Goal: Find specific page/section: Find specific page/section

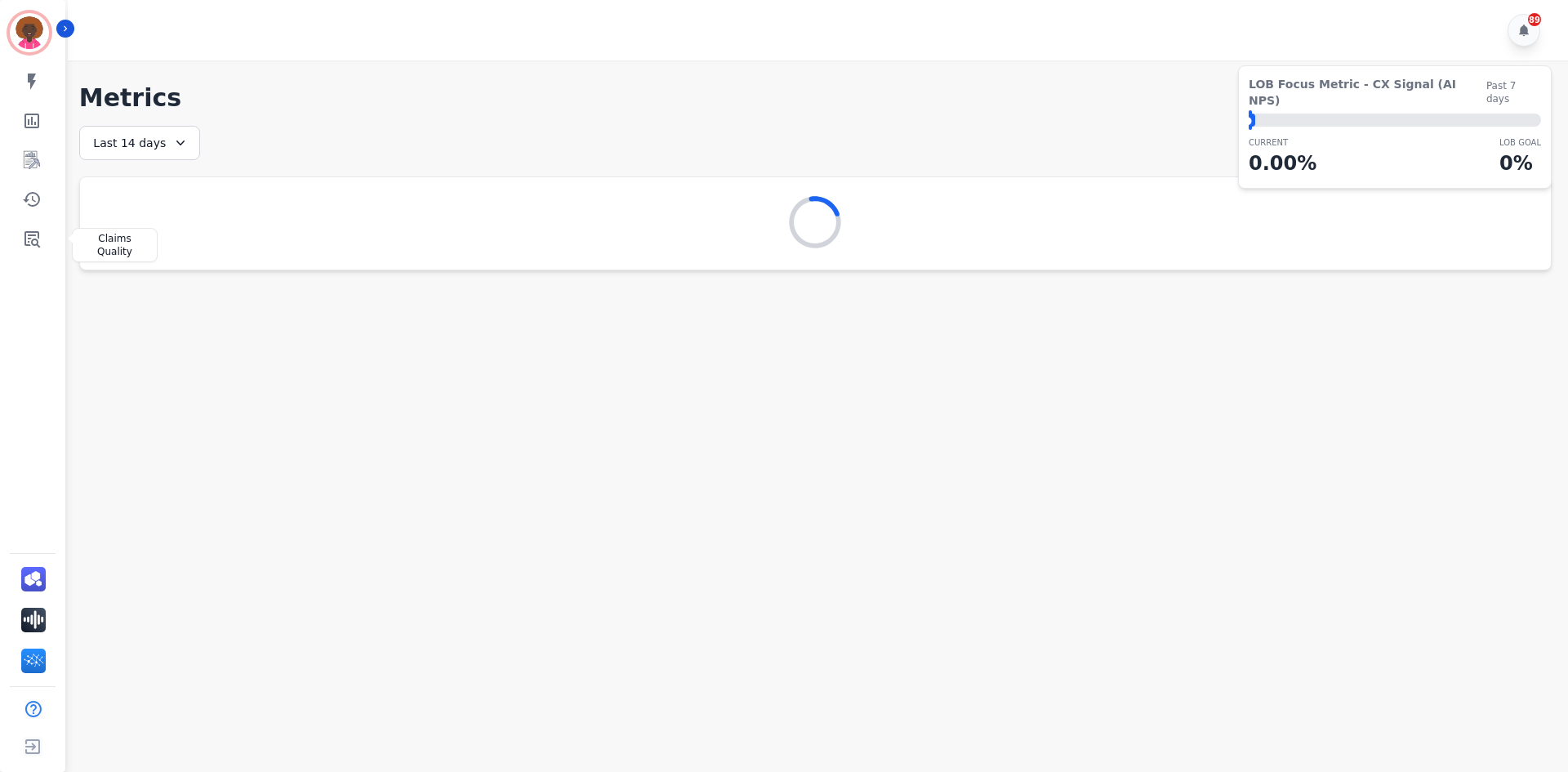
drag, startPoint x: 36, startPoint y: 244, endPoint x: 96, endPoint y: 238, distance: 60.3
click at [36, 244] on icon "Sidebar" at bounding box center [32, 239] width 20 height 20
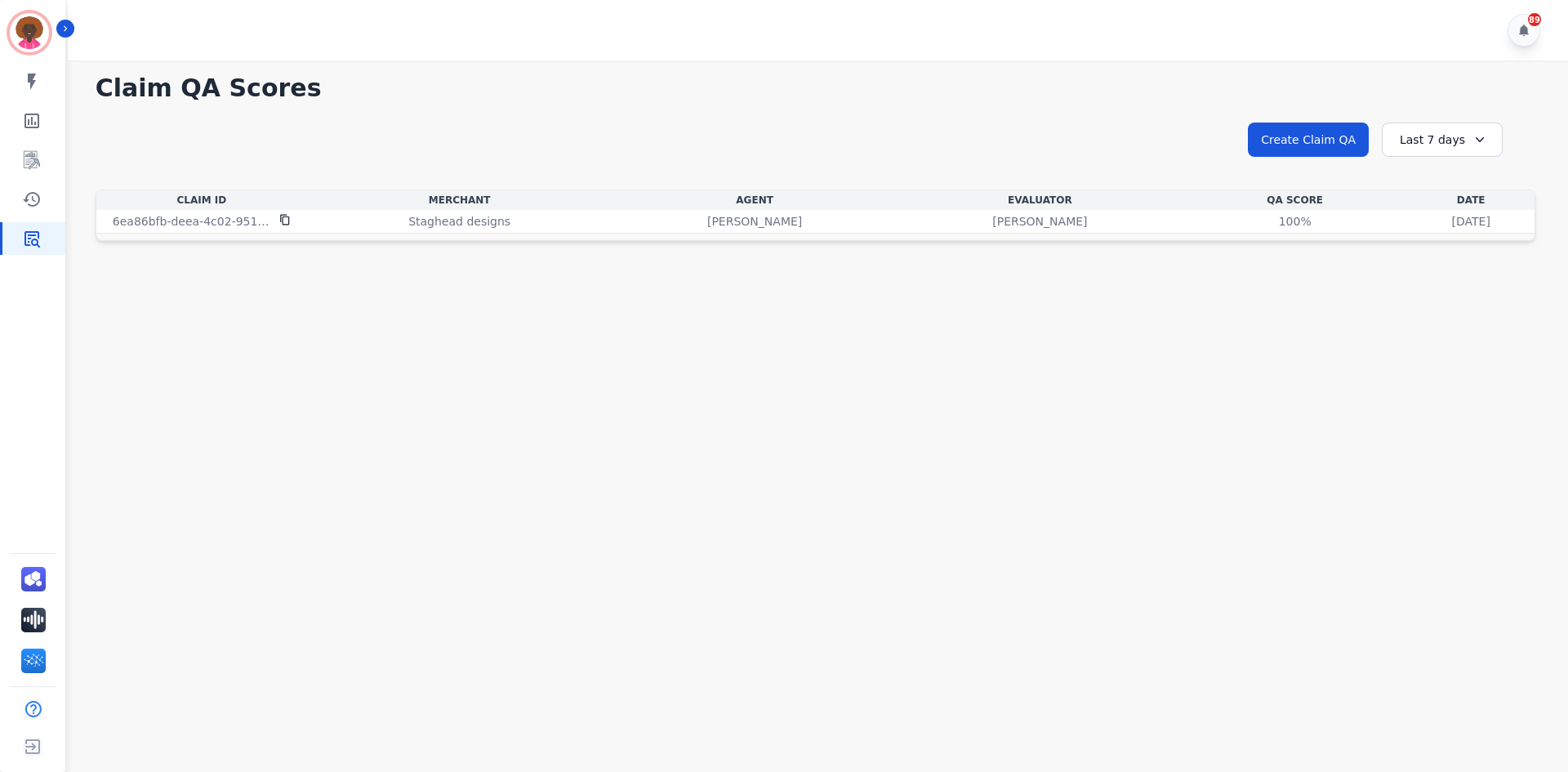
click at [1430, 140] on div "Last 7 days" at bounding box center [1442, 140] width 121 height 35
click at [1416, 253] on li "Last 14 days" at bounding box center [1452, 259] width 82 height 17
